Goal: Task Accomplishment & Management: Manage account settings

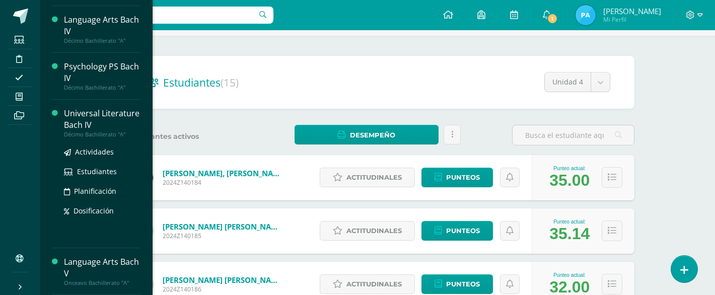
scroll to position [73, 1]
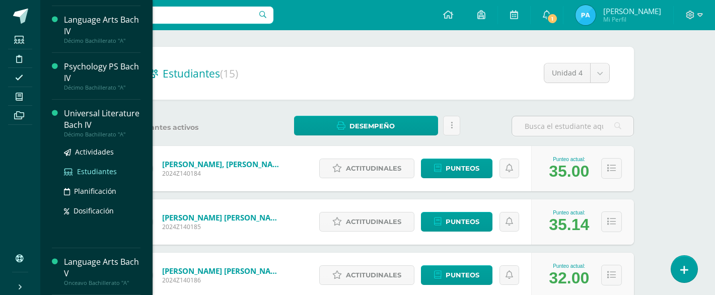
click at [100, 174] on span "Estudiantes" at bounding box center [97, 172] width 40 height 10
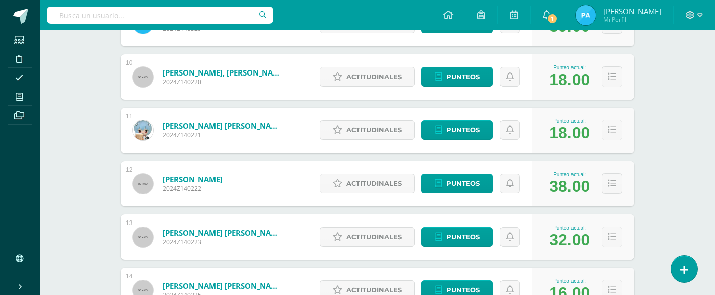
scroll to position [646, 0]
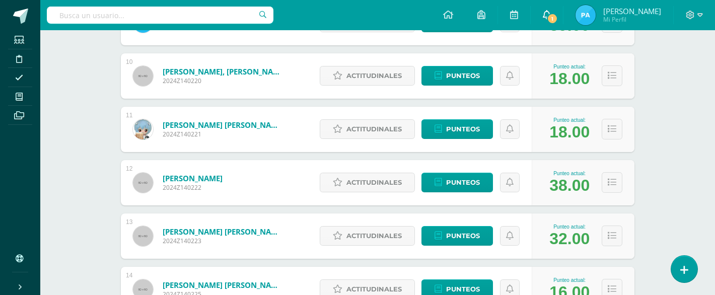
click at [563, 22] on link "1" at bounding box center [547, 15] width 32 height 30
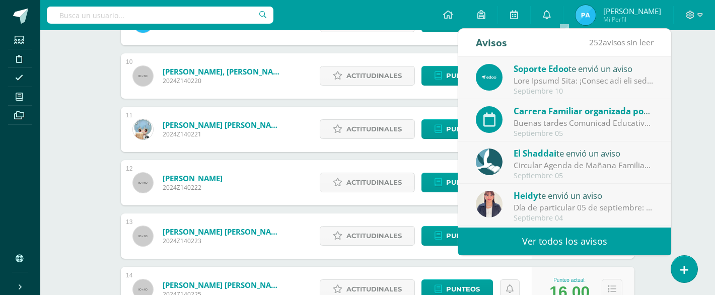
click at [679, 94] on div "Universal Literature Bach IV Décimo Bachillerato "A" Herramientas Detalle de as…" at bounding box center [377, 228] width 675 height 1689
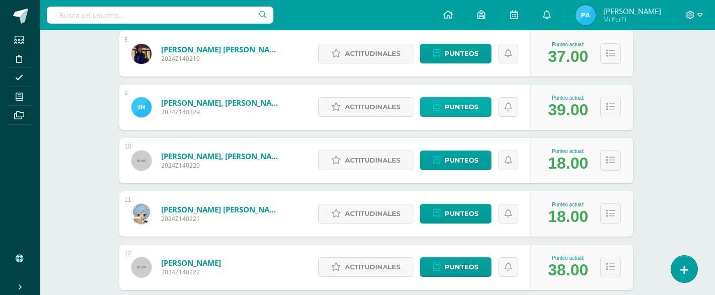
scroll to position [562, 2]
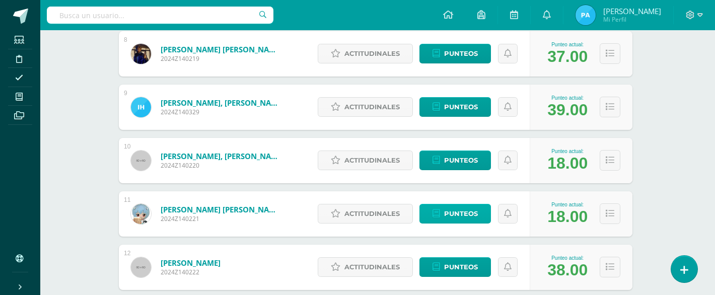
click at [470, 213] on span "Punteos" at bounding box center [461, 213] width 34 height 19
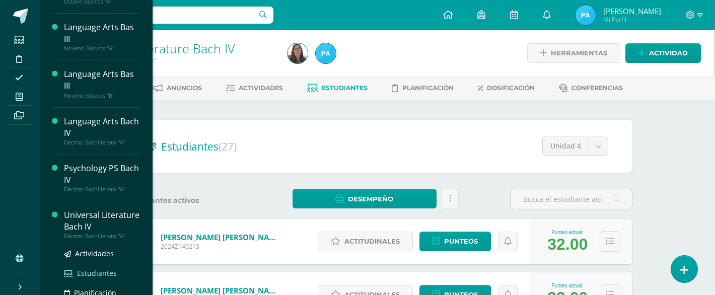
scroll to position [127, 0]
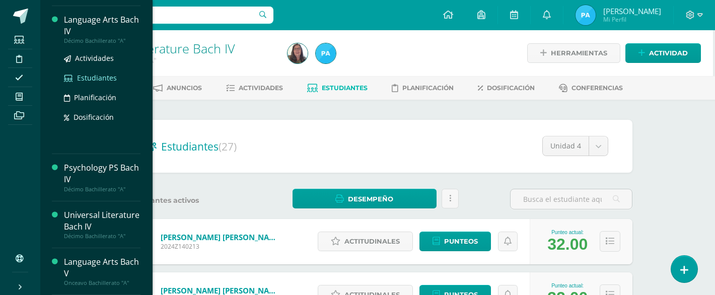
click at [92, 83] on span "Estudiantes" at bounding box center [97, 78] width 40 height 10
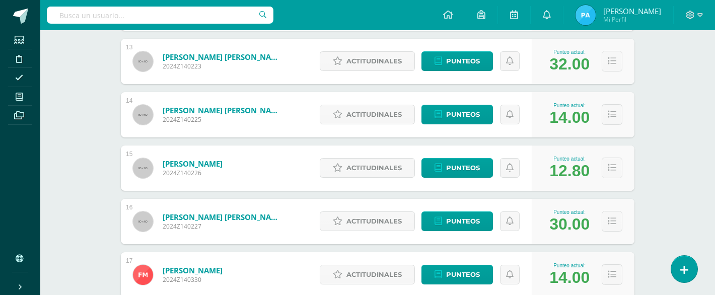
scroll to position [822, 0]
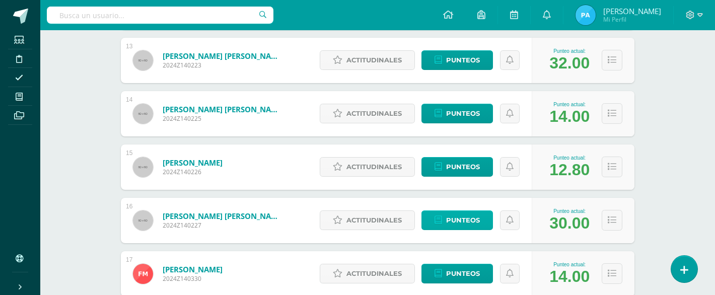
click at [459, 218] on span "Punteos" at bounding box center [463, 220] width 34 height 19
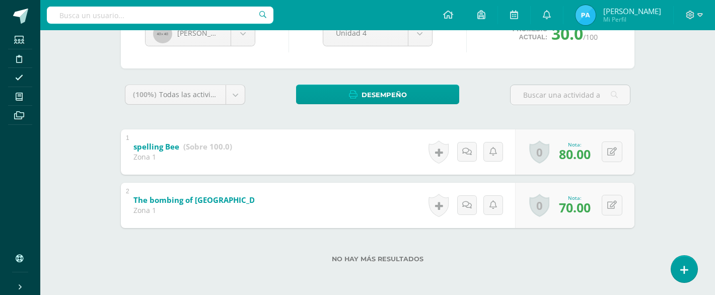
scroll to position [122, 0]
click at [193, 202] on b "The bombing of [GEOGRAPHIC_DATA]" at bounding box center [202, 200] width 138 height 10
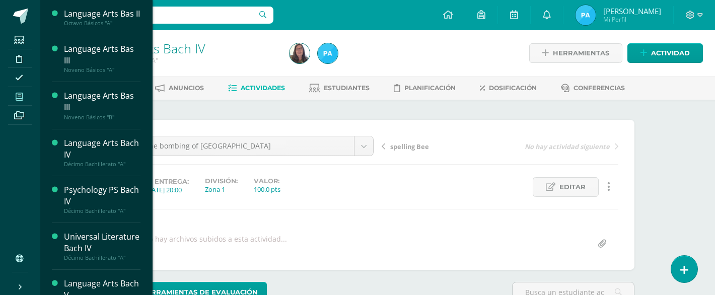
scroll to position [1, 0]
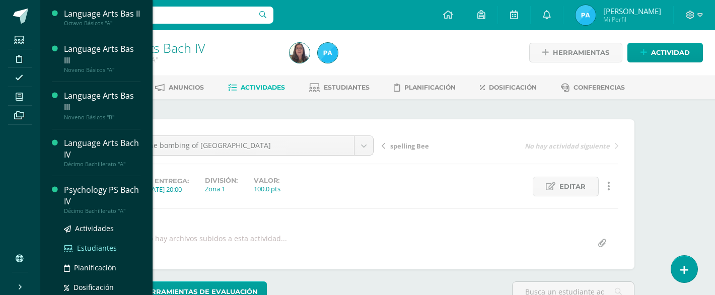
click at [92, 253] on span "Estudiantes" at bounding box center [97, 248] width 40 height 10
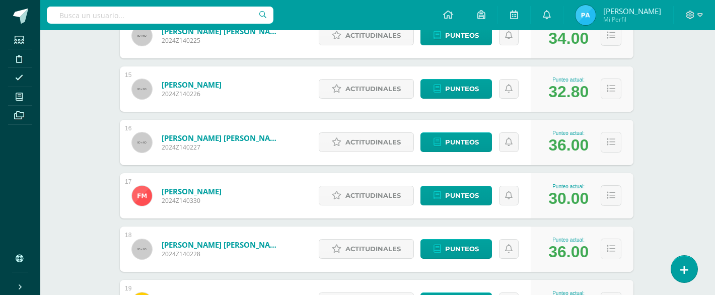
scroll to position [901, 1]
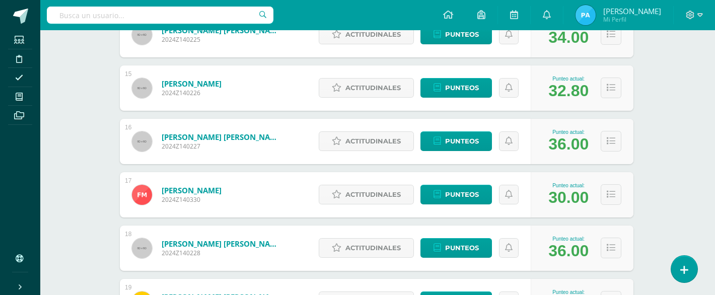
click at [448, 152] on div "Actitudinales Punteos" at bounding box center [423, 141] width 218 height 45
click at [463, 142] on span "Punteos" at bounding box center [462, 141] width 34 height 19
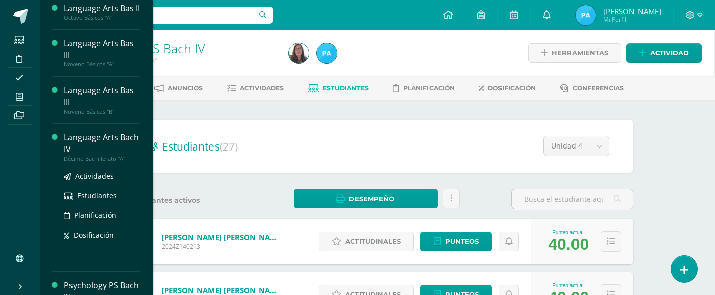
scroll to position [0, 0]
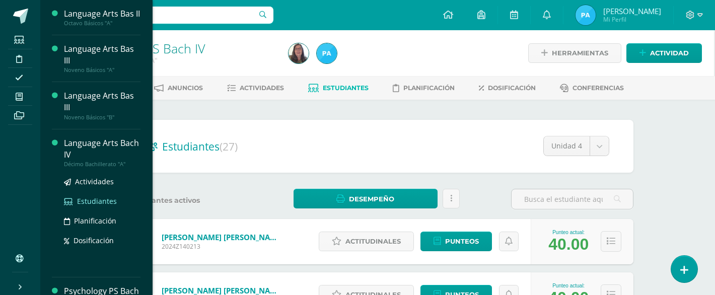
click at [96, 206] on span "Estudiantes" at bounding box center [97, 201] width 40 height 10
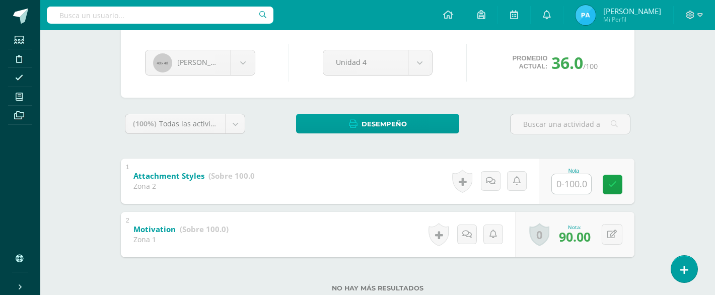
scroll to position [94, 0]
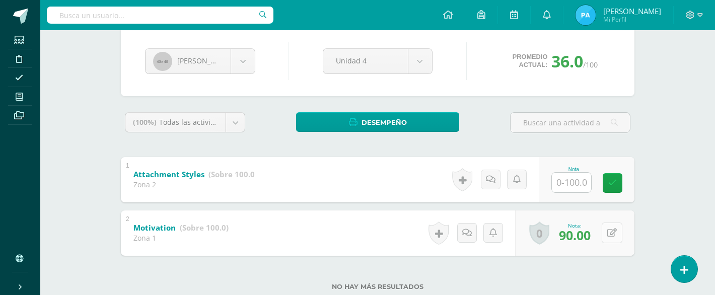
click at [616, 235] on button at bounding box center [612, 233] width 21 height 21
type input "100"
click at [592, 236] on icon at bounding box center [592, 236] width 9 height 9
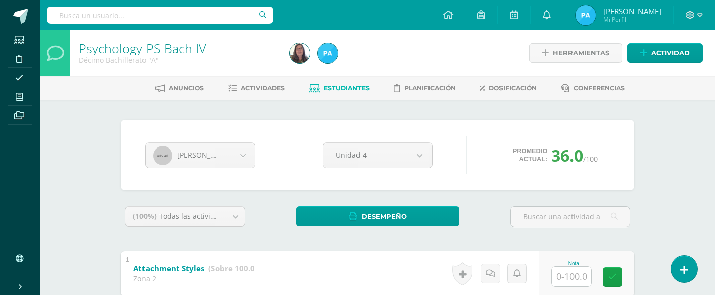
scroll to position [0, 0]
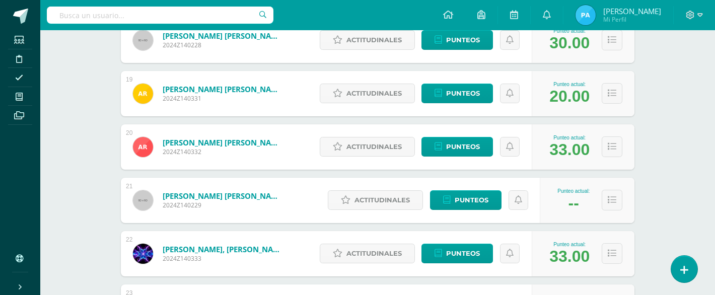
scroll to position [1055, 0]
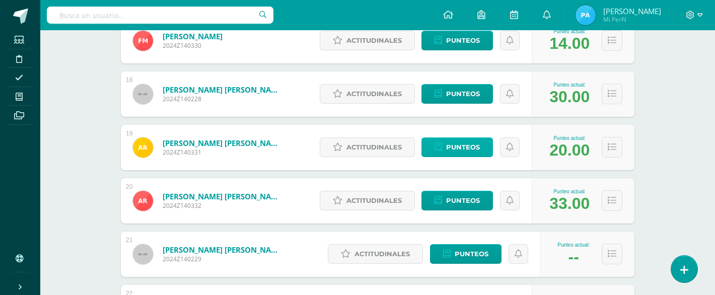
click at [457, 149] on span "Punteos" at bounding box center [463, 147] width 34 height 19
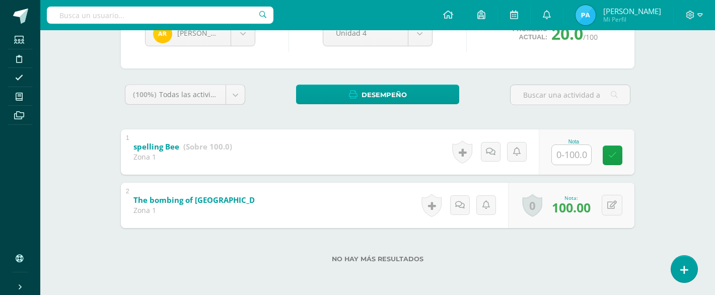
scroll to position [122, 0]
click at [575, 155] on input "text" at bounding box center [571, 155] width 39 height 20
type input "80"
click at [610, 159] on link at bounding box center [620, 155] width 20 height 20
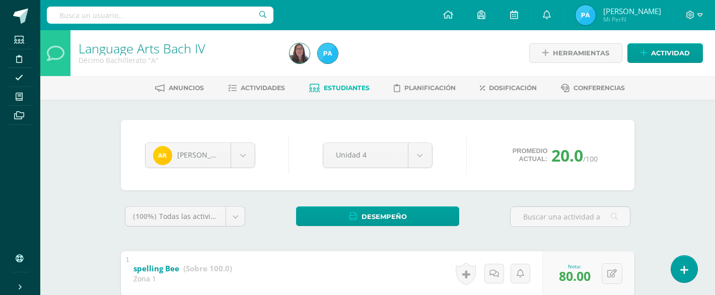
scroll to position [0, 0]
click at [344, 88] on span "Estudiantes" at bounding box center [347, 88] width 46 height 8
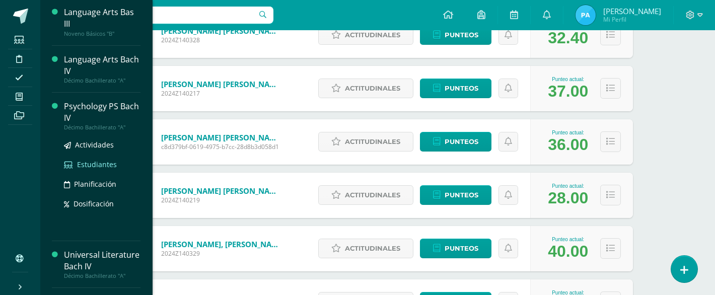
scroll to position [86, 0]
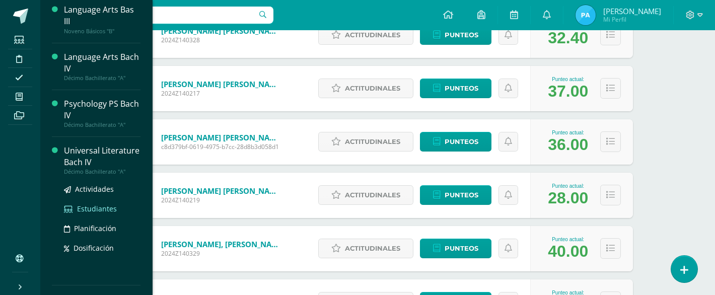
click at [99, 214] on span "Estudiantes" at bounding box center [97, 209] width 40 height 10
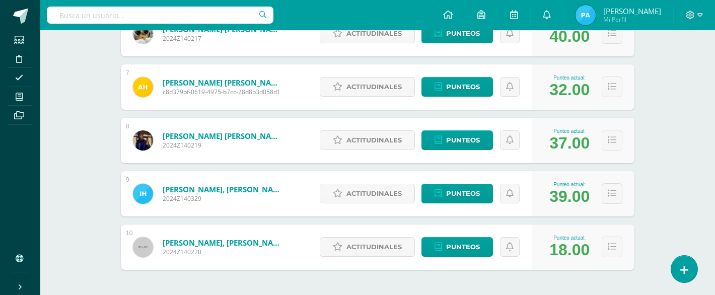
scroll to position [476, 0]
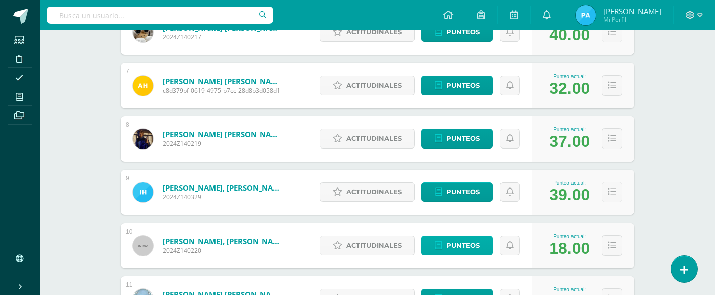
click at [457, 248] on span "Punteos" at bounding box center [463, 245] width 34 height 19
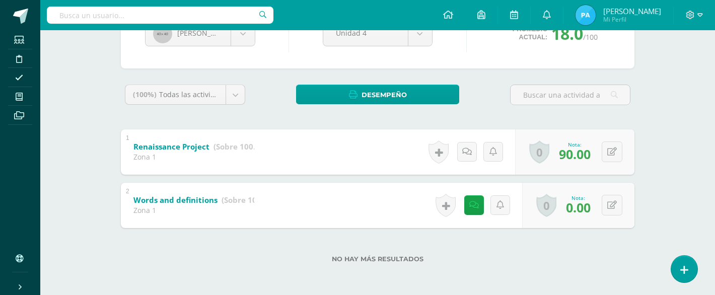
scroll to position [122, 0]
click at [610, 210] on button at bounding box center [612, 205] width 21 height 21
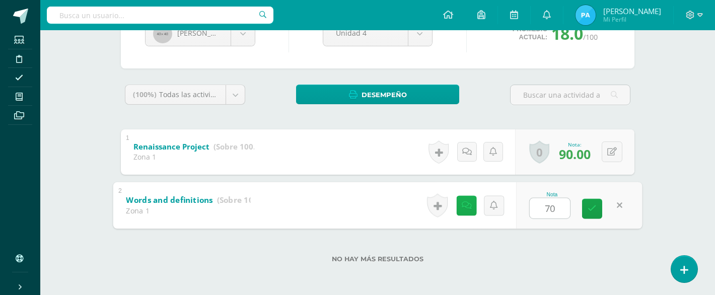
type input "70"
click at [470, 207] on icon at bounding box center [467, 205] width 10 height 9
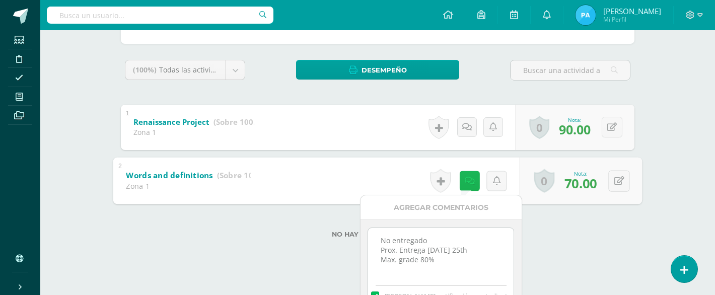
scroll to position [149, 0]
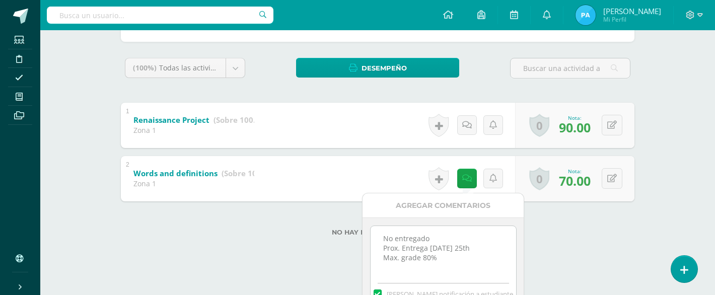
click at [454, 258] on textarea "No entregado Prox. Entrega [DATE] 25th Max. grade 80%" at bounding box center [444, 251] width 146 height 50
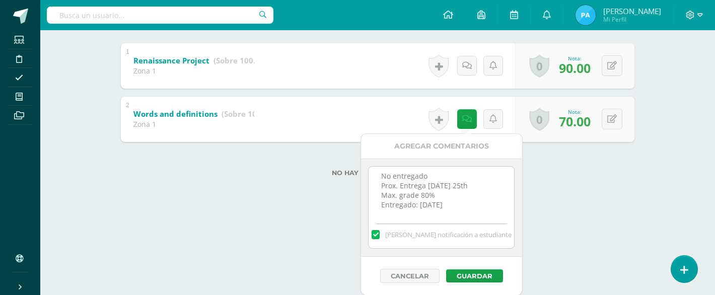
scroll to position [207, 0]
type textarea "No entregado Prox. Entrega Monday 25th Max. grade 80% Entregado: 10 Sept."
click at [379, 233] on label at bounding box center [375, 235] width 8 height 9
click at [0, 0] on input "Mandar notificación a estudiante" at bounding box center [0, 0] width 0 height 0
click at [484, 281] on button "Guardar" at bounding box center [474, 276] width 57 height 13
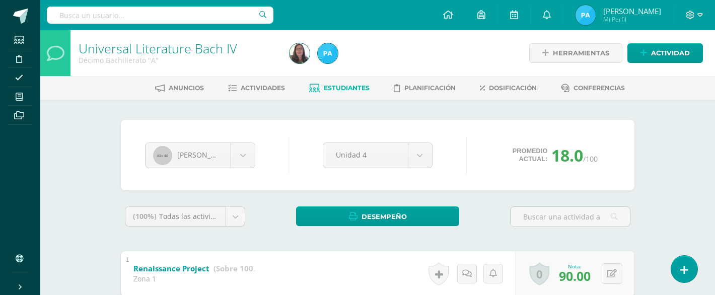
scroll to position [0, 0]
click at [327, 86] on span "Estudiantes" at bounding box center [347, 88] width 46 height 8
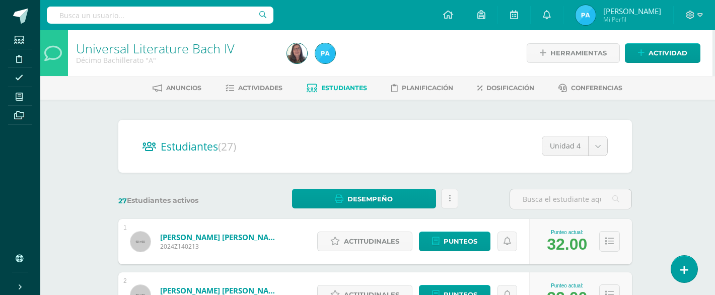
scroll to position [0, 3]
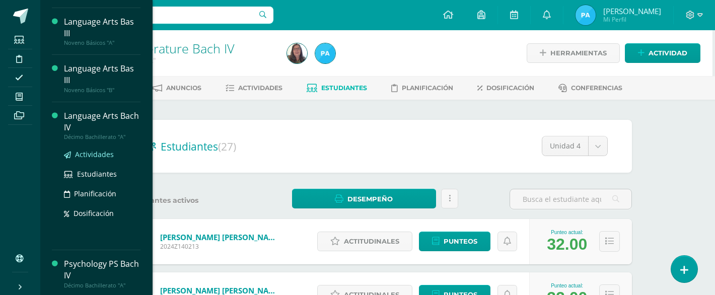
click at [95, 159] on span "Actividades" at bounding box center [94, 155] width 39 height 10
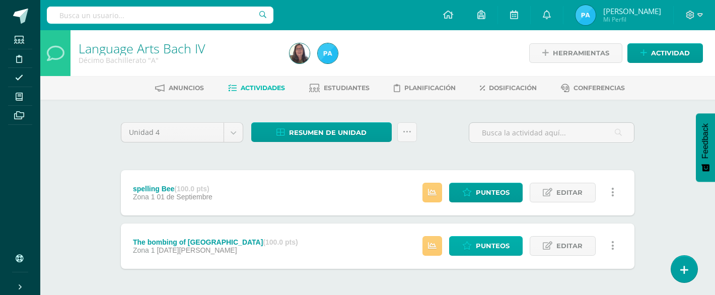
click at [481, 245] on span "Punteos" at bounding box center [493, 246] width 34 height 19
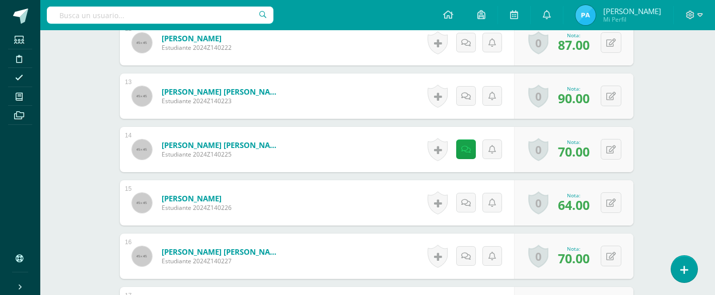
scroll to position [920, 1]
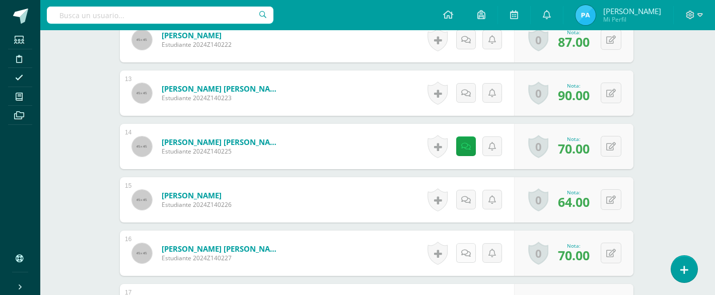
click at [456, 255] on link at bounding box center [466, 253] width 20 height 20
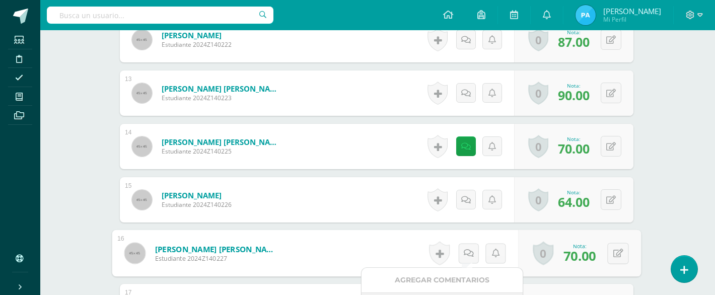
click at [225, 245] on link "[PERSON_NAME] [PERSON_NAME]" at bounding box center [217, 249] width 124 height 11
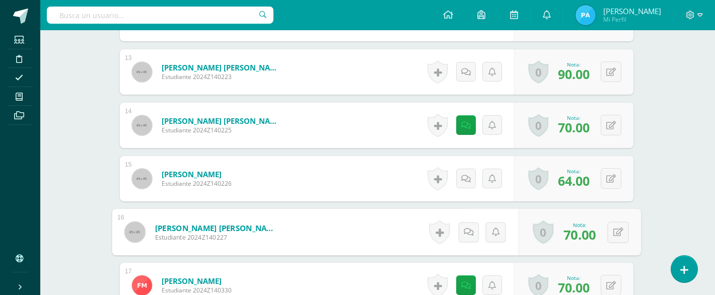
scroll to position [942, 1]
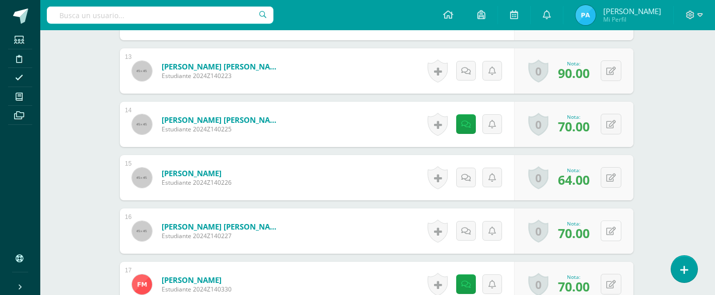
click at [618, 228] on button at bounding box center [611, 231] width 21 height 21
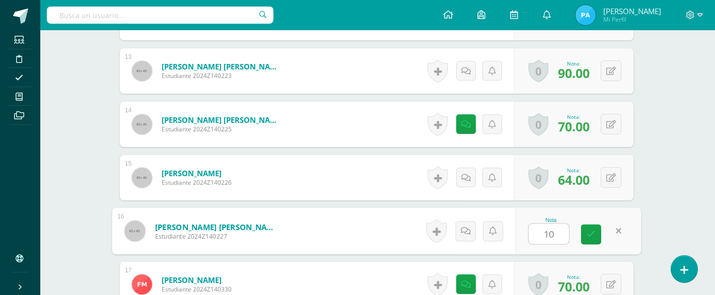
type input "100"
click at [593, 240] on link at bounding box center [591, 235] width 20 height 20
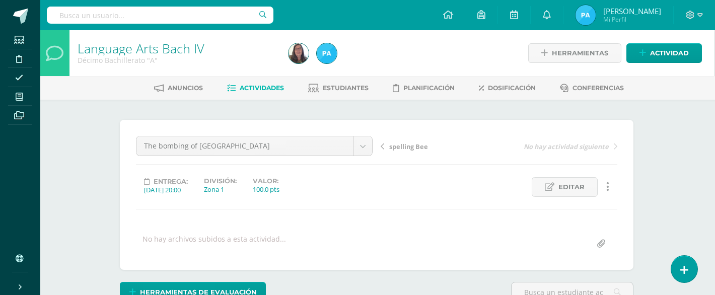
scroll to position [0, 1]
click at [274, 88] on span "Actividades" at bounding box center [262, 88] width 44 height 8
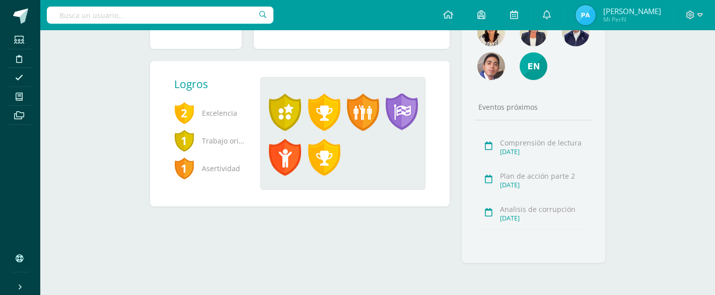
scroll to position [181, 0]
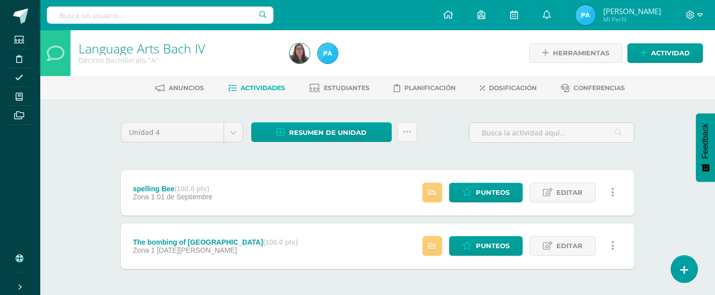
click at [258, 88] on span "Actividades" at bounding box center [263, 88] width 44 height 8
click at [349, 84] on span "Estudiantes" at bounding box center [347, 88] width 46 height 8
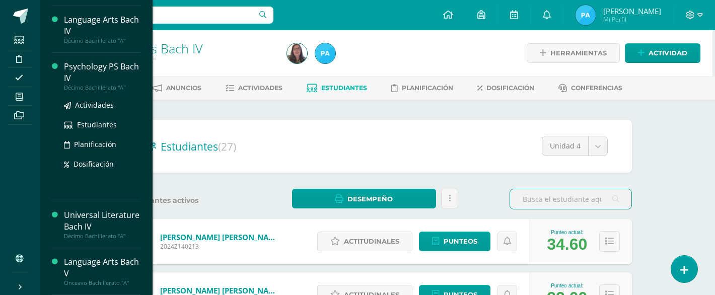
scroll to position [134, 0]
click at [92, 125] on span "Estudiantes" at bounding box center [97, 125] width 40 height 10
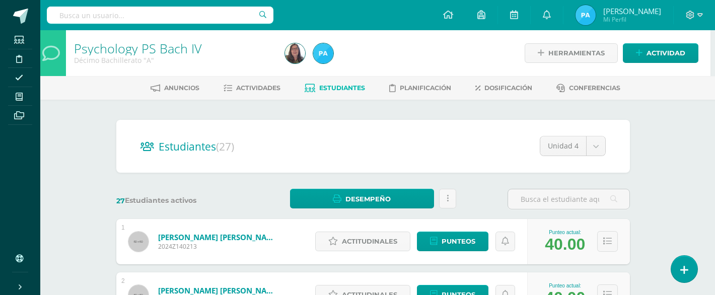
scroll to position [0, 5]
click at [332, 85] on span "Estudiantes" at bounding box center [342, 88] width 46 height 8
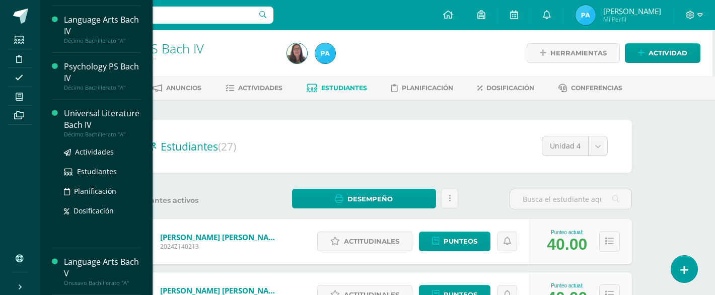
scroll to position [134, 0]
click at [94, 174] on span "Estudiantes" at bounding box center [97, 172] width 40 height 10
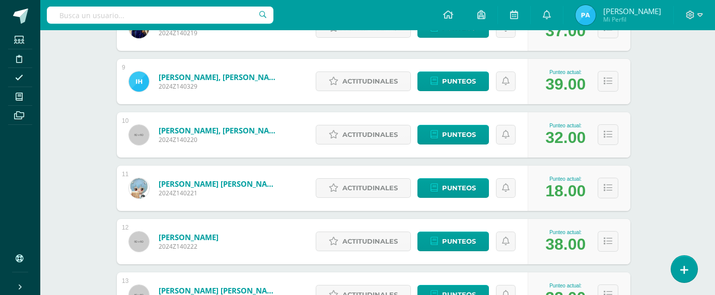
scroll to position [588, 4]
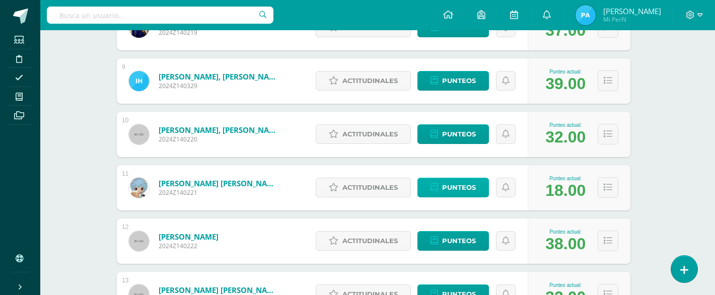
click at [459, 186] on span "Punteos" at bounding box center [459, 187] width 34 height 19
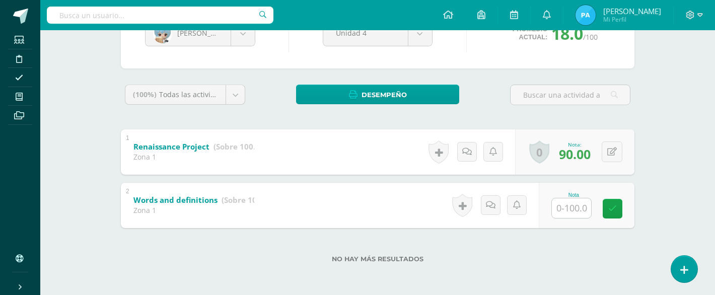
scroll to position [122, 0]
click at [568, 206] on input "text" at bounding box center [571, 208] width 39 height 20
type input "70"
click at [501, 204] on link at bounding box center [494, 205] width 20 height 20
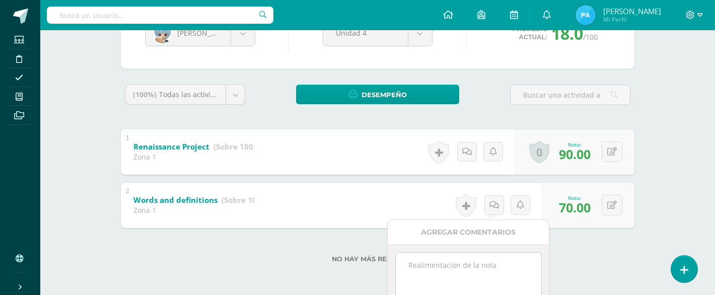
click at [445, 271] on textarea at bounding box center [469, 278] width 146 height 50
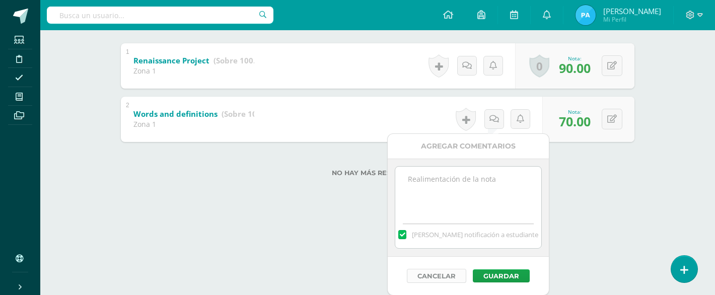
scroll to position [207, 0]
click at [406, 236] on label at bounding box center [402, 235] width 8 height 9
click at [0, 0] on input "Mandar notificación a estudiante" at bounding box center [0, 0] width 0 height 0
click at [448, 188] on textarea at bounding box center [468, 192] width 146 height 50
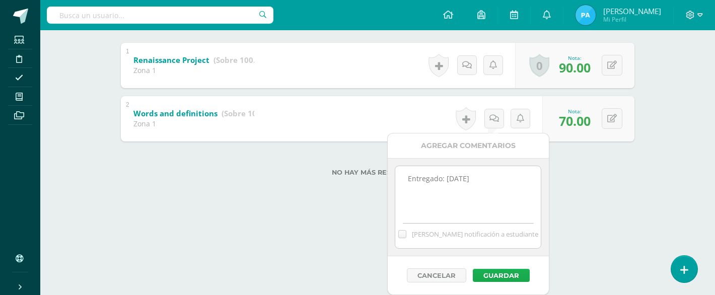
scroll to position [208, 0]
type textarea "Entregado: Sept. 10"
click at [500, 274] on button "Guardar" at bounding box center [501, 275] width 57 height 13
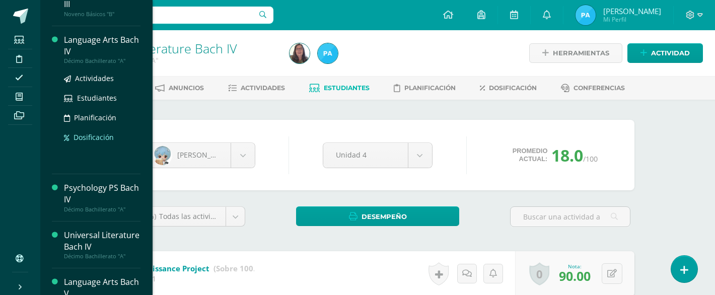
scroll to position [102, 0]
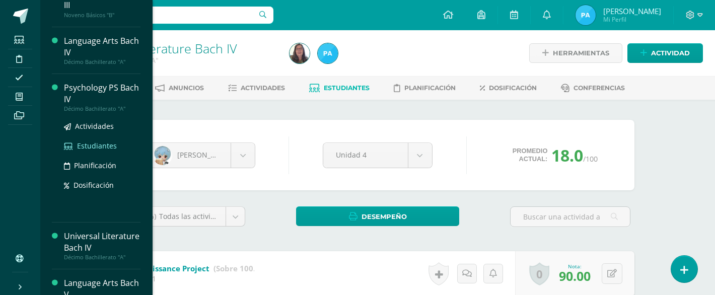
click at [93, 151] on span "Estudiantes" at bounding box center [97, 146] width 40 height 10
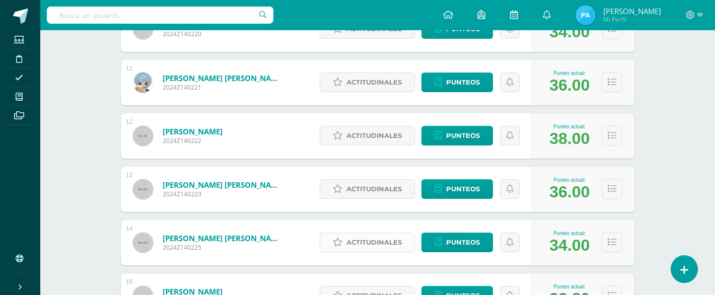
scroll to position [685, 0]
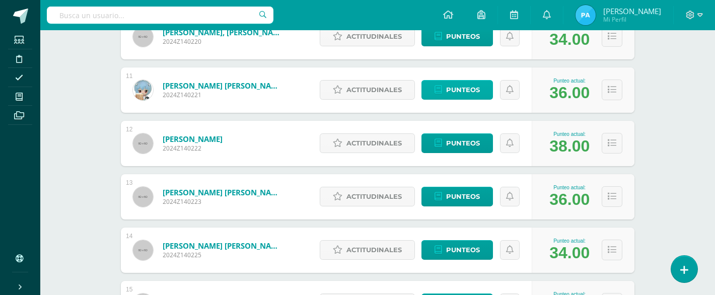
click at [462, 93] on span "Punteos" at bounding box center [463, 90] width 34 height 19
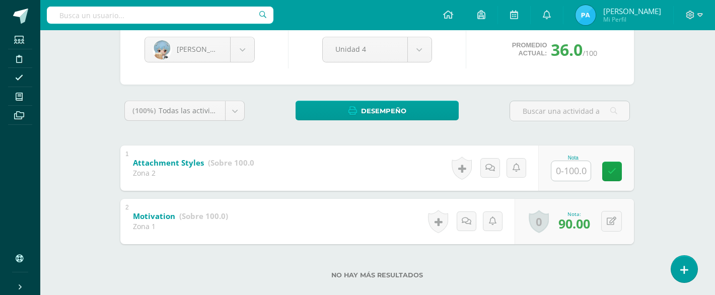
scroll to position [107, 1]
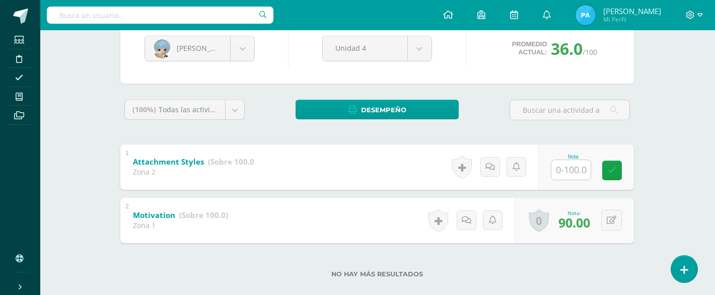
click at [574, 170] on input "text" at bounding box center [570, 170] width 39 height 20
type input "100"
click at [621, 176] on link at bounding box center [619, 170] width 20 height 20
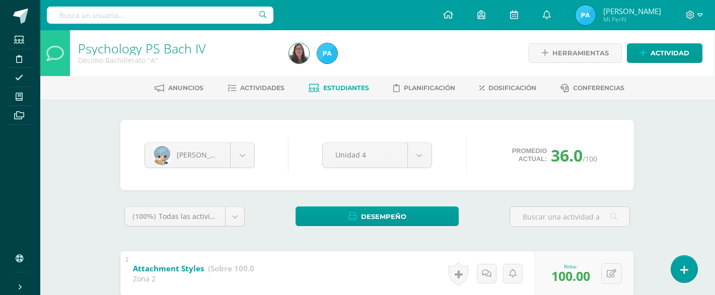
scroll to position [0, 1]
click at [331, 84] on link "Estudiantes" at bounding box center [339, 88] width 60 height 16
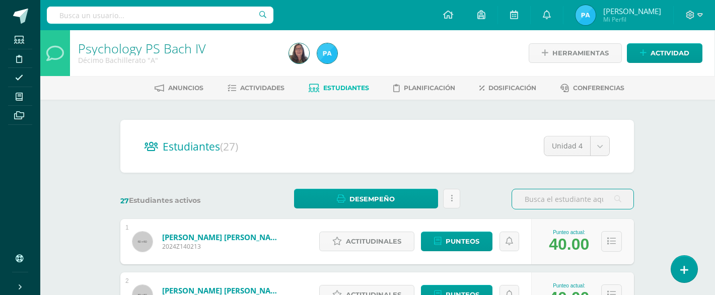
scroll to position [0, 1]
